Goal: Find specific page/section: Find specific page/section

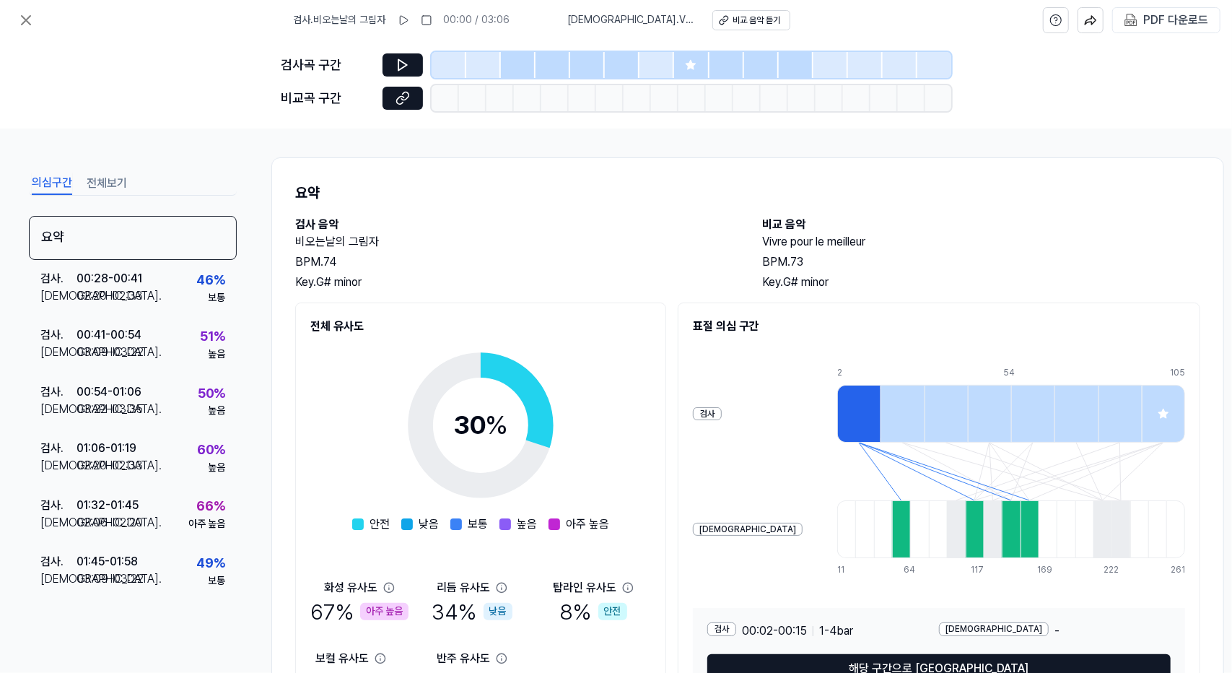
scroll to position [97, 0]
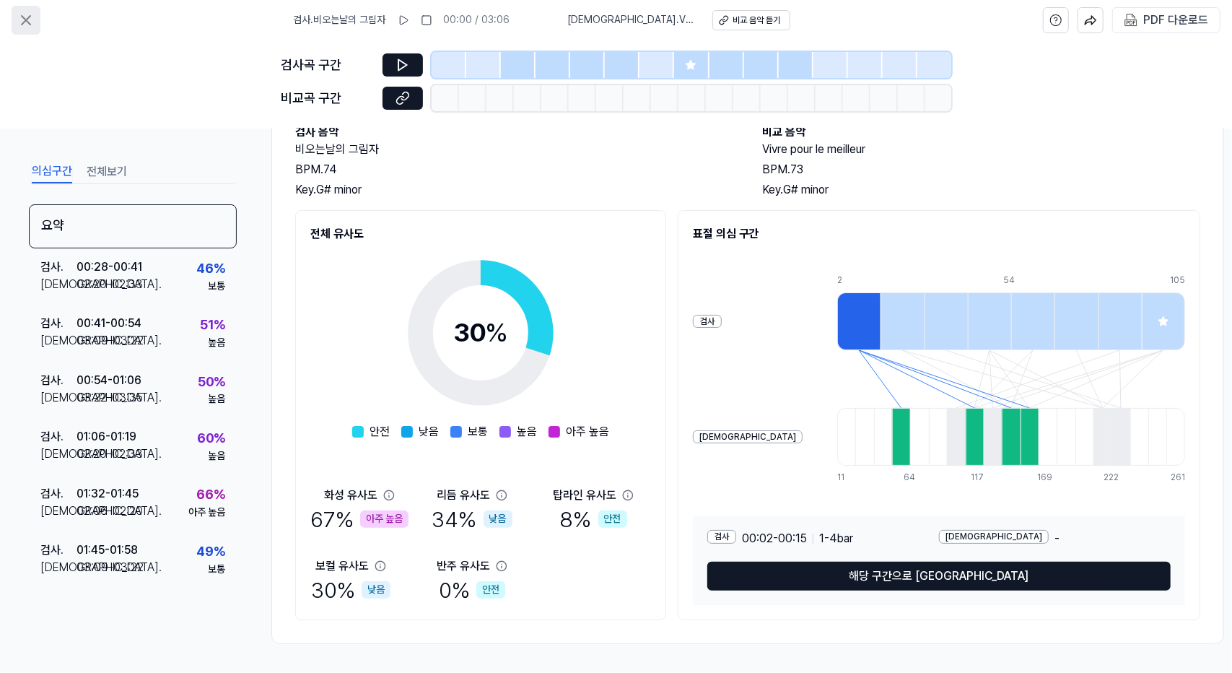
click at [25, 18] on icon at bounding box center [26, 20] width 9 height 9
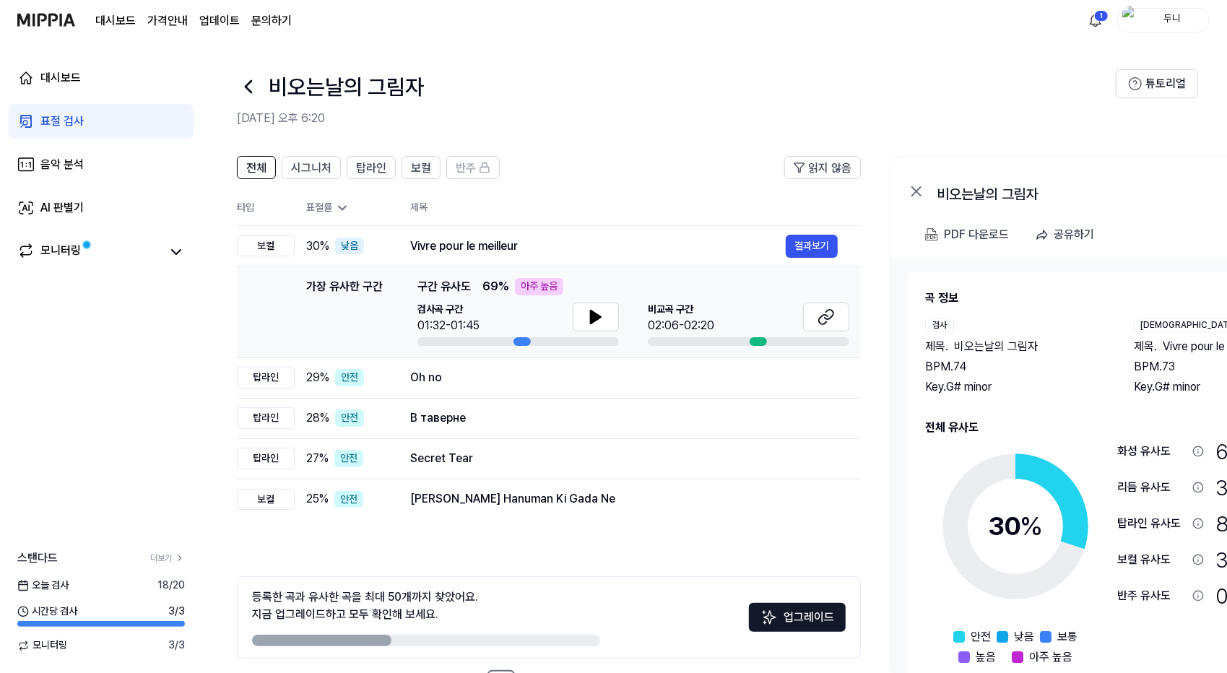
click at [71, 119] on div "표절 검사" at bounding box center [61, 121] width 43 height 17
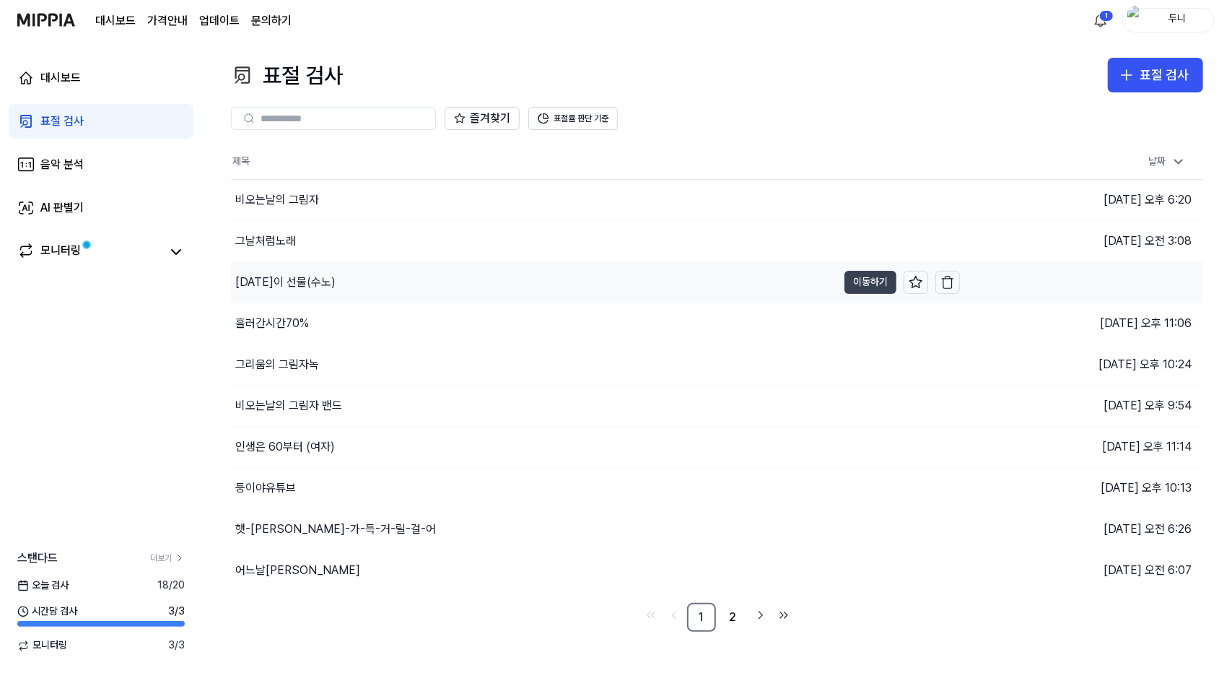
click at [876, 288] on button "이동하기" at bounding box center [871, 282] width 52 height 23
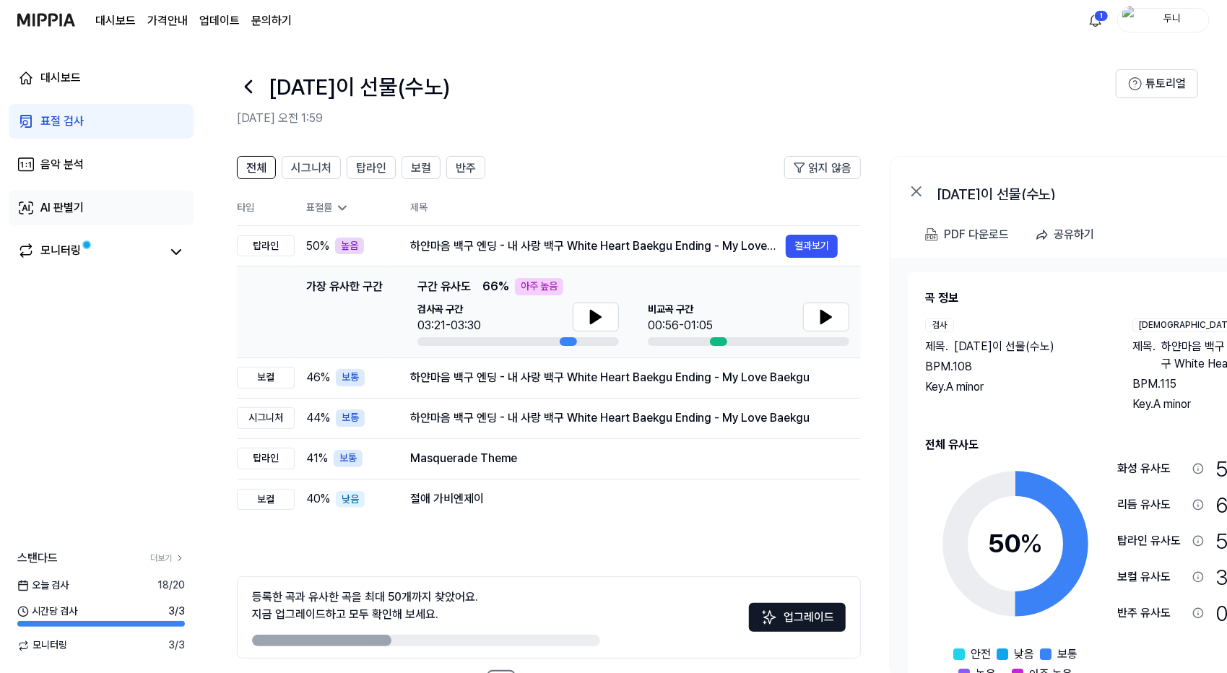
click at [65, 209] on div "AI 판별기" at bounding box center [61, 207] width 43 height 17
